Goal: Task Accomplishment & Management: Manage account settings

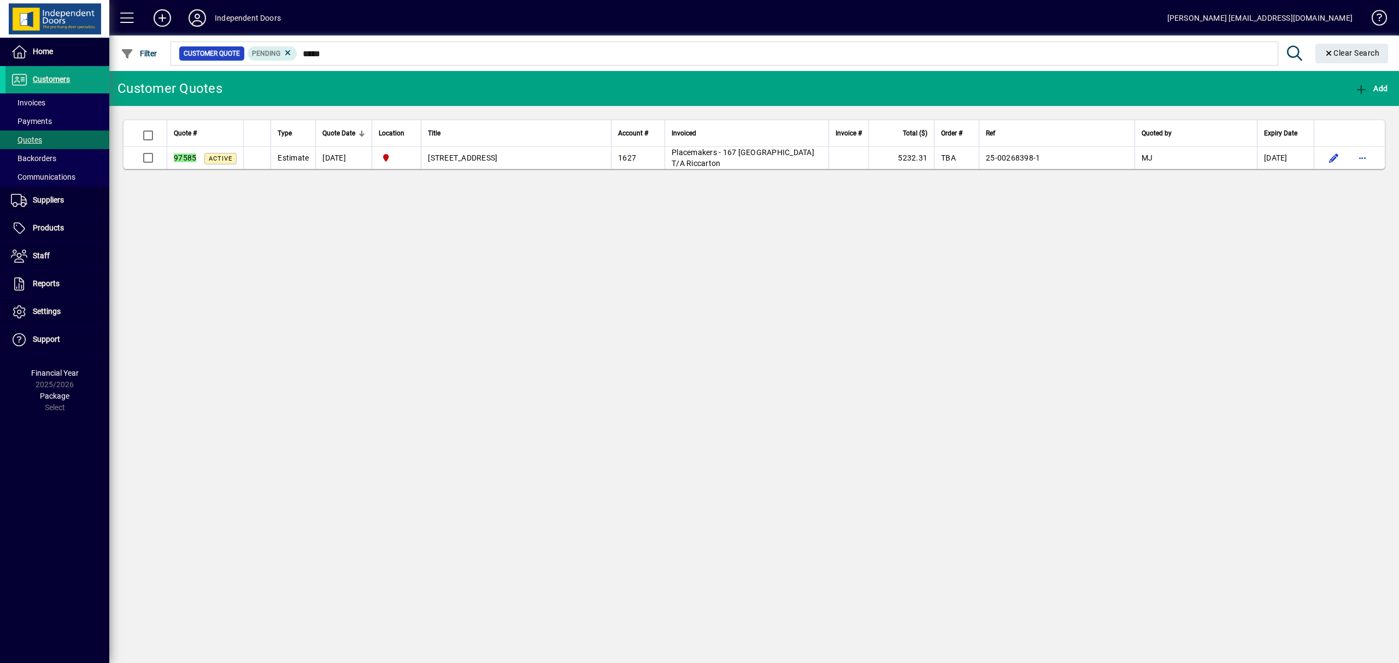
type input "*****"
click at [191, 14] on icon at bounding box center [197, 17] width 22 height 17
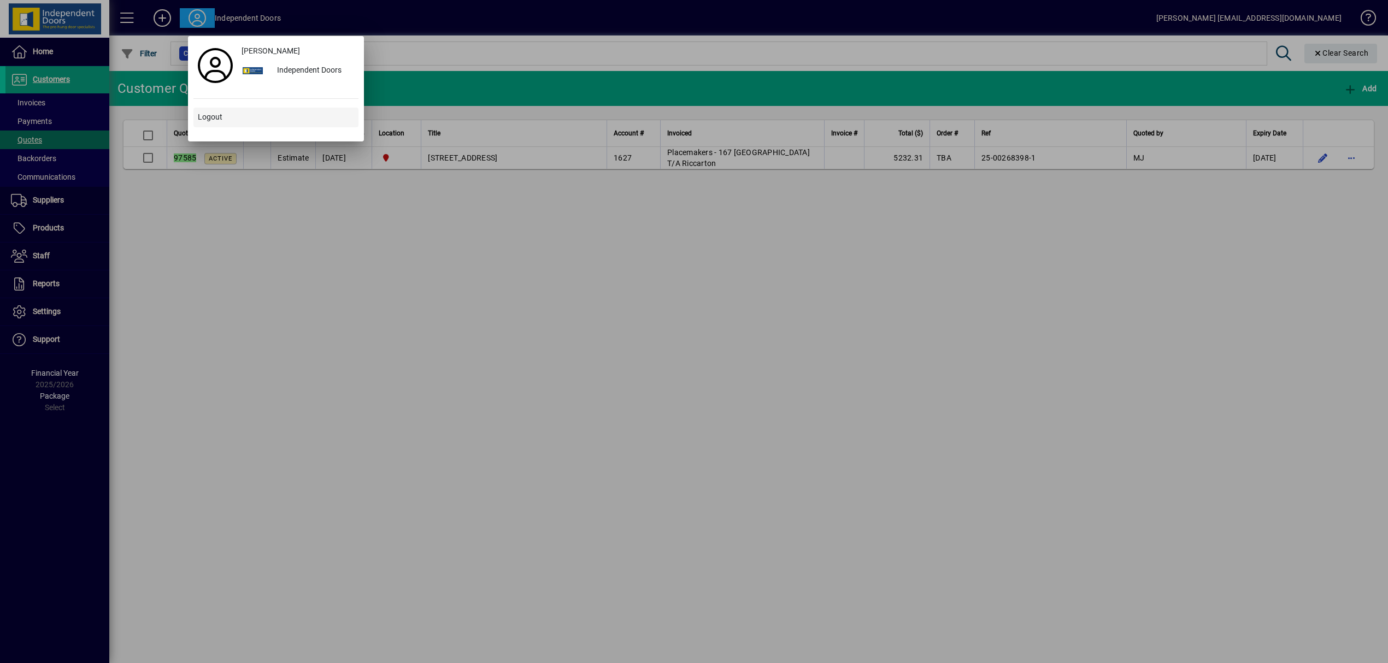
click at [217, 114] on span "Logout" at bounding box center [210, 116] width 25 height 11
